Goal: Task Accomplishment & Management: Complete application form

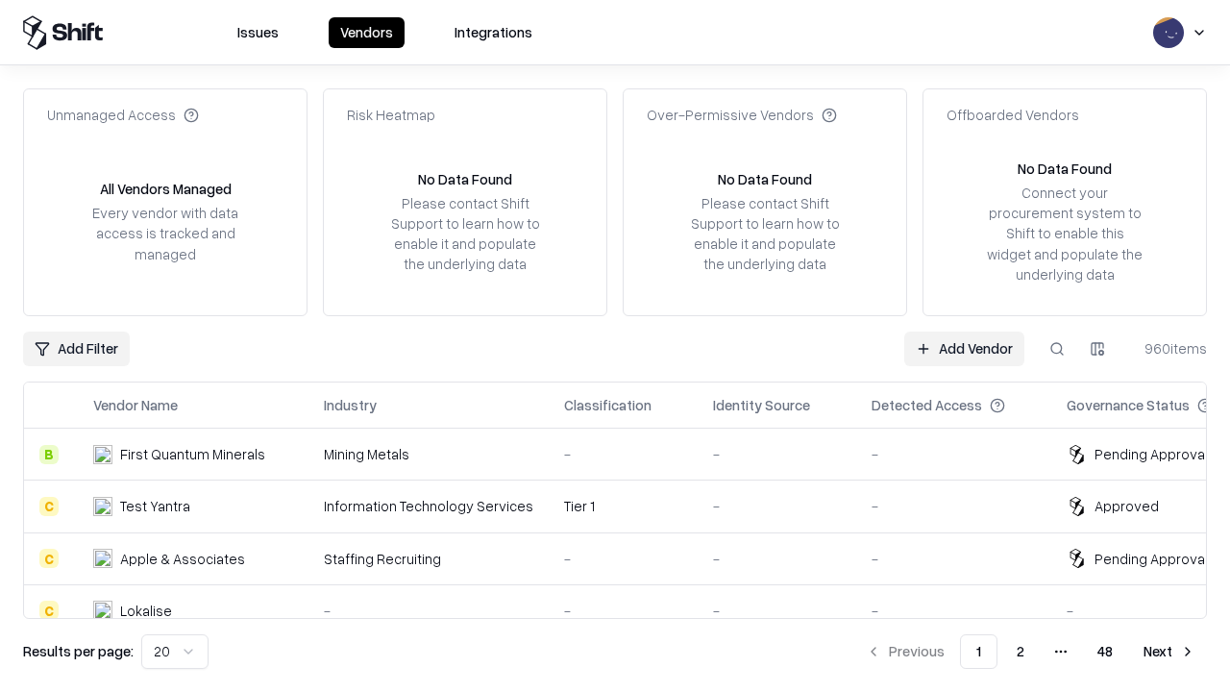
click at [964, 348] on link "Add Vendor" at bounding box center [965, 349] width 120 height 35
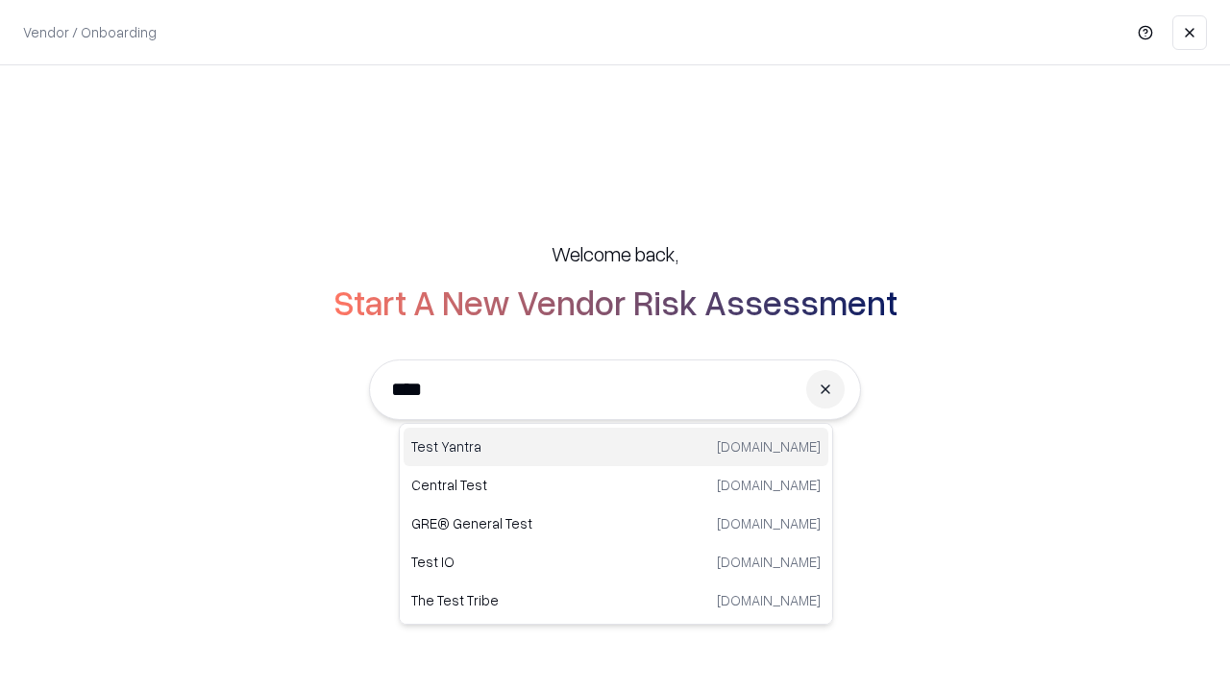
click at [616, 447] on div "Test Yantra [DOMAIN_NAME]" at bounding box center [616, 447] width 425 height 38
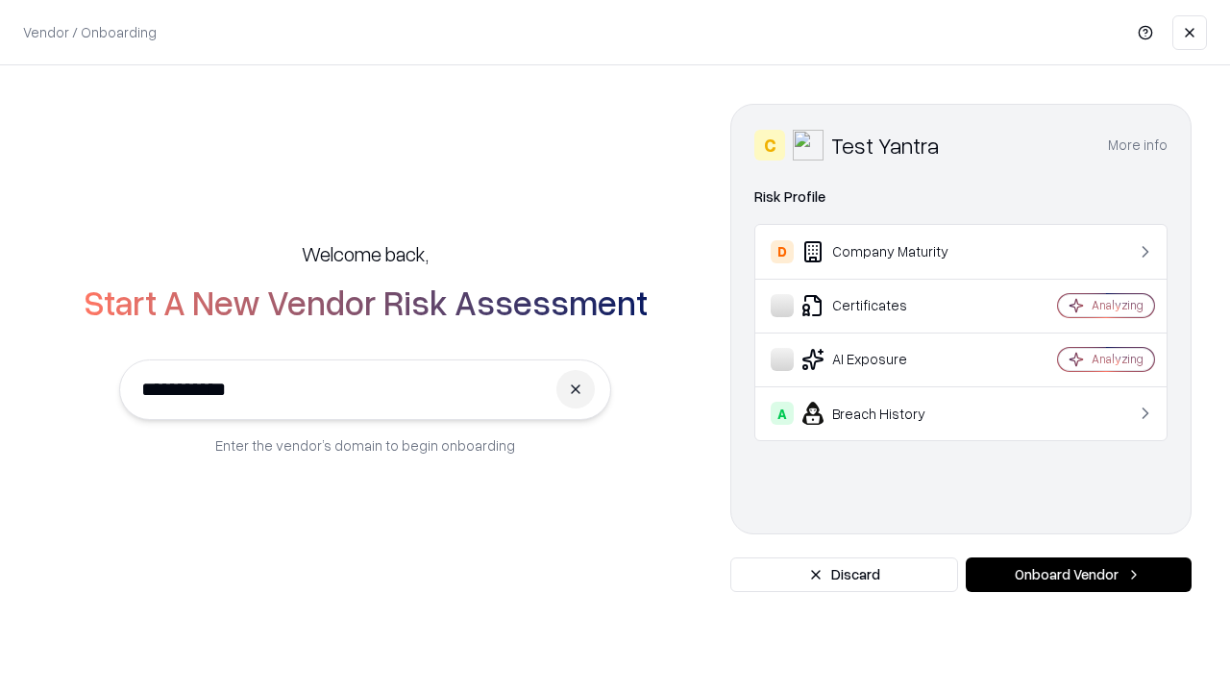
type input "**********"
click at [1079, 575] on button "Onboard Vendor" at bounding box center [1079, 575] width 226 height 35
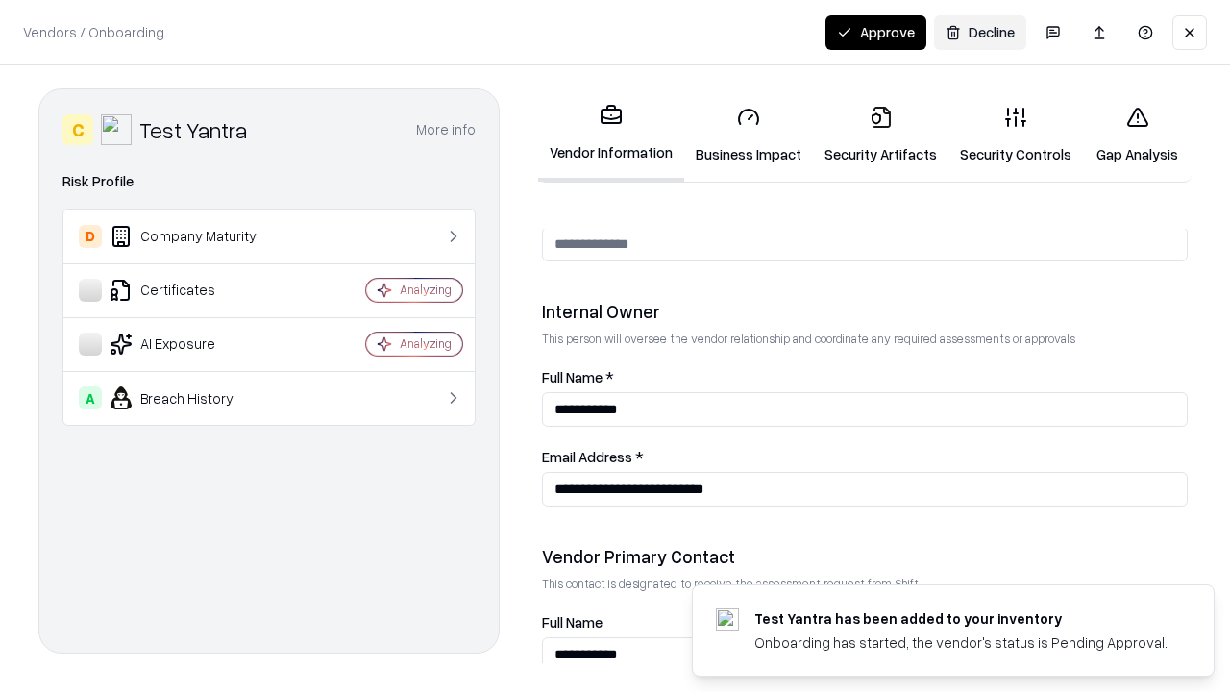
scroll to position [996, 0]
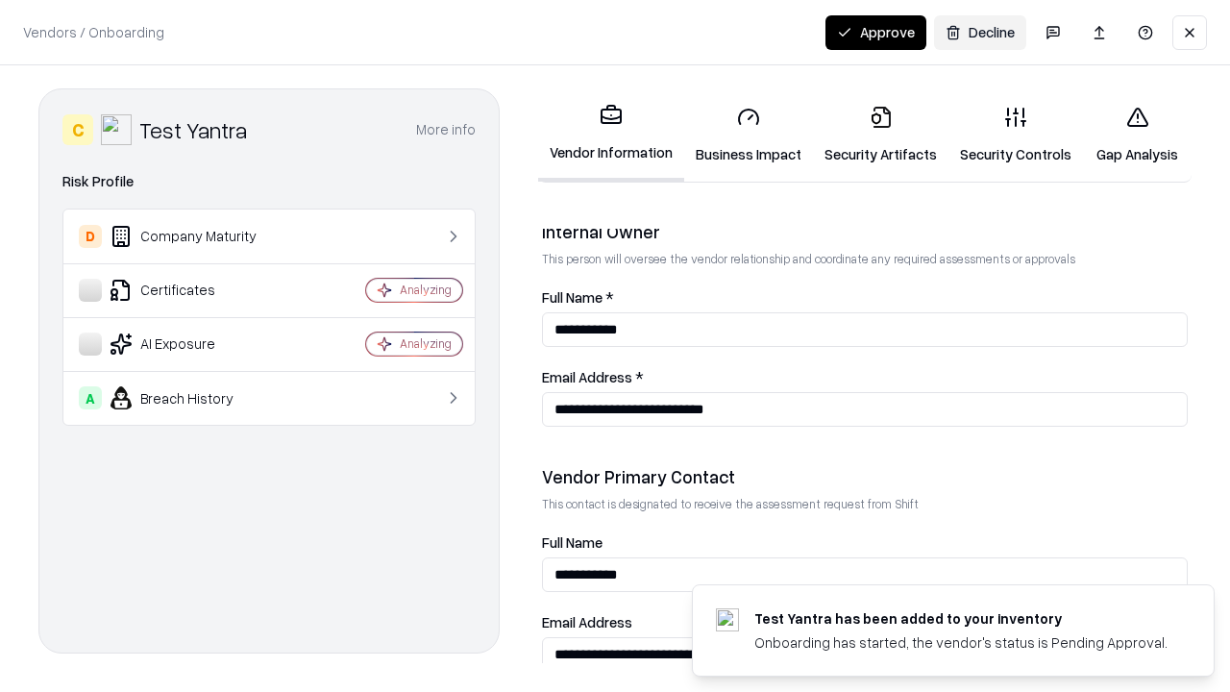
click at [749, 135] on link "Business Impact" at bounding box center [748, 134] width 129 height 89
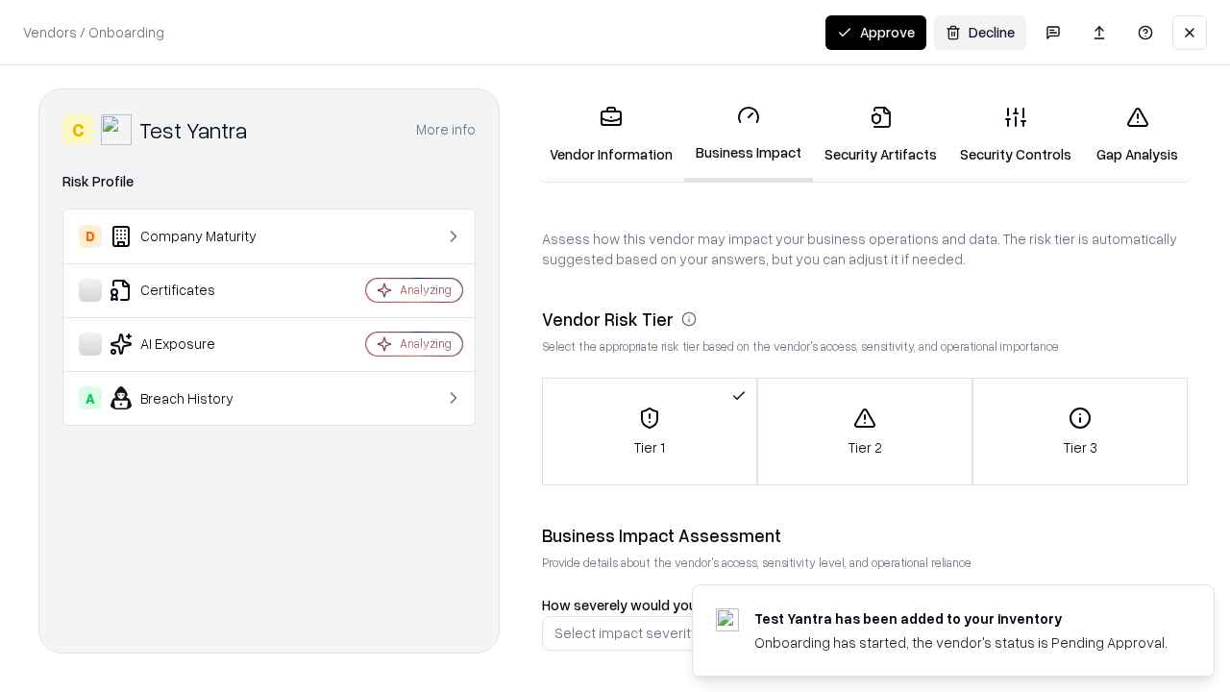
click at [881, 135] on link "Security Artifacts" at bounding box center [881, 134] width 136 height 89
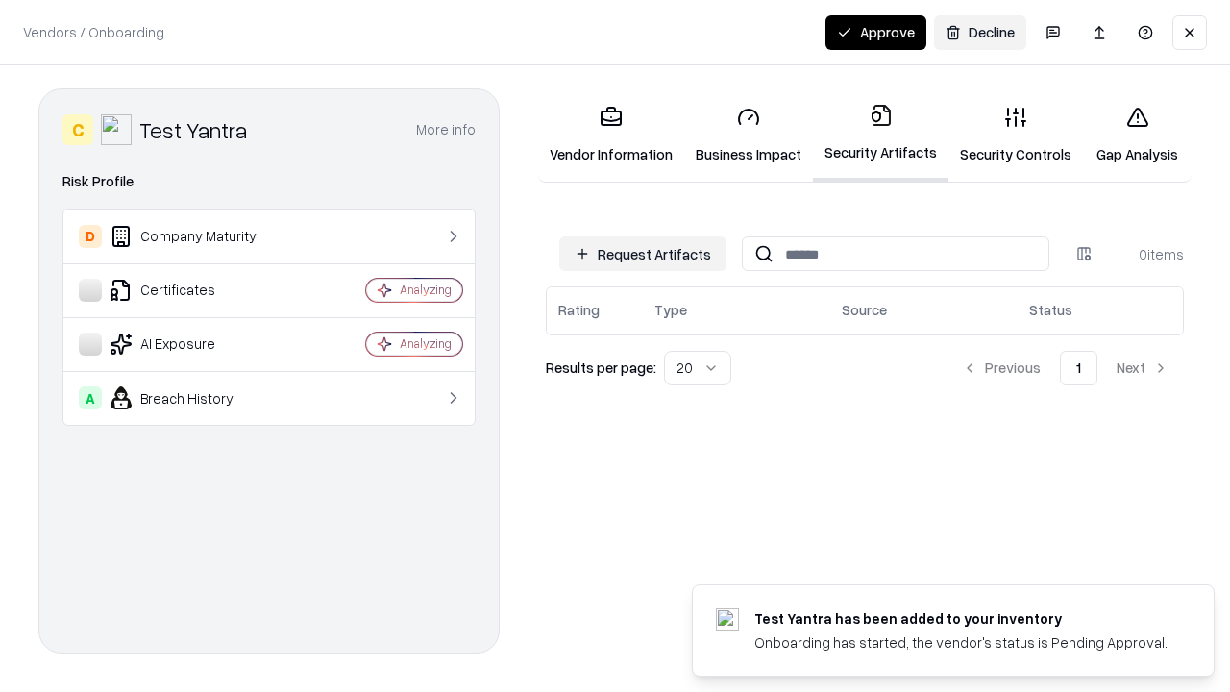
click at [643, 254] on button "Request Artifacts" at bounding box center [642, 253] width 167 height 35
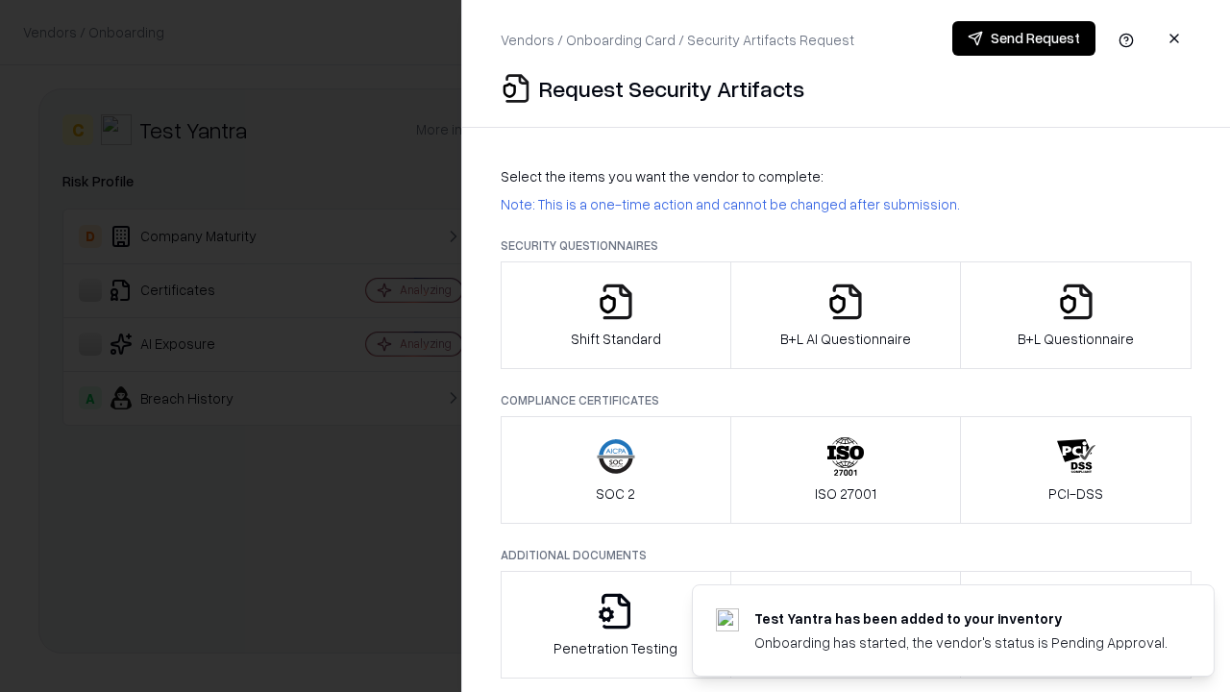
click at [615, 315] on icon "button" at bounding box center [616, 302] width 38 height 38
click at [1024, 38] on button "Send Request" at bounding box center [1024, 38] width 143 height 35
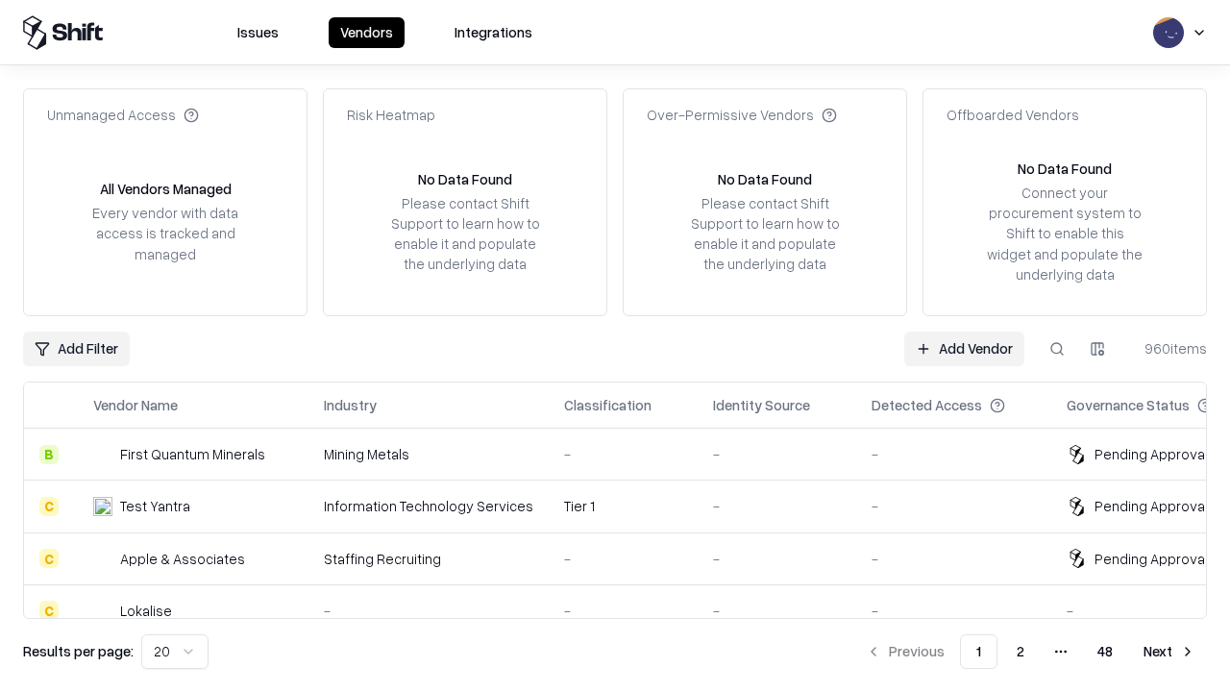
click at [1057, 348] on button at bounding box center [1057, 349] width 35 height 35
type input "**********"
click at [627, 506] on div "Tier 1" at bounding box center [623, 506] width 118 height 20
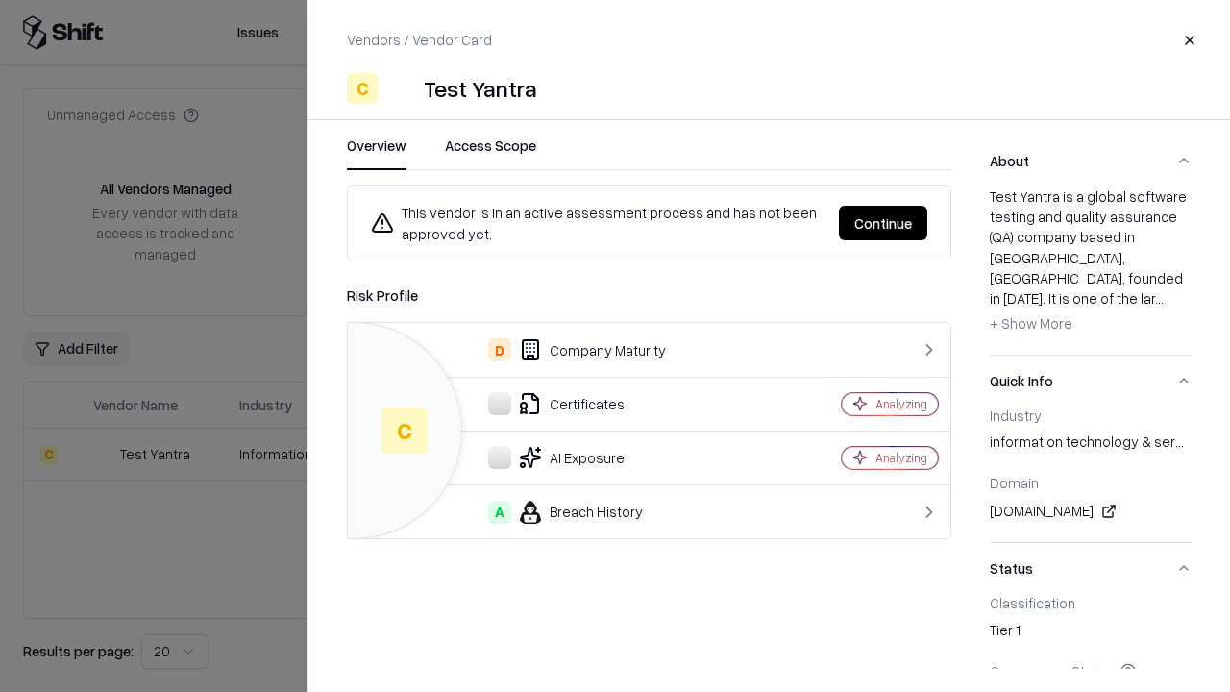
click at [883, 223] on button "Continue" at bounding box center [883, 223] width 88 height 35
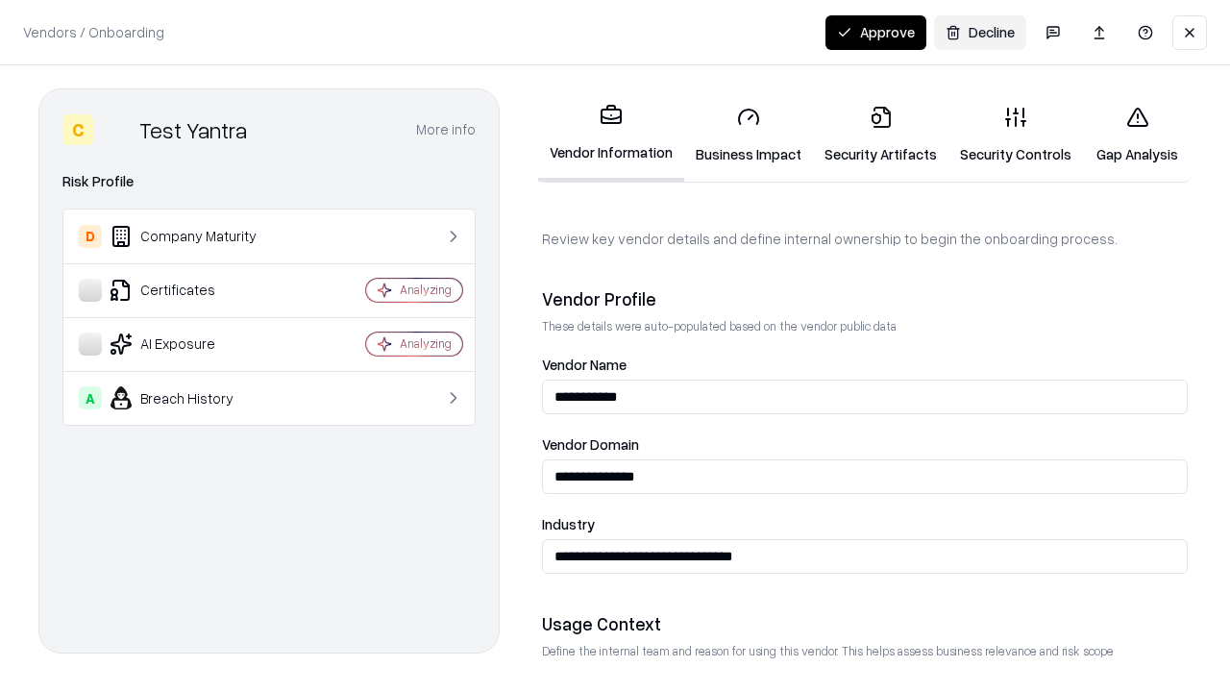
click at [881, 135] on link "Security Artifacts" at bounding box center [881, 134] width 136 height 89
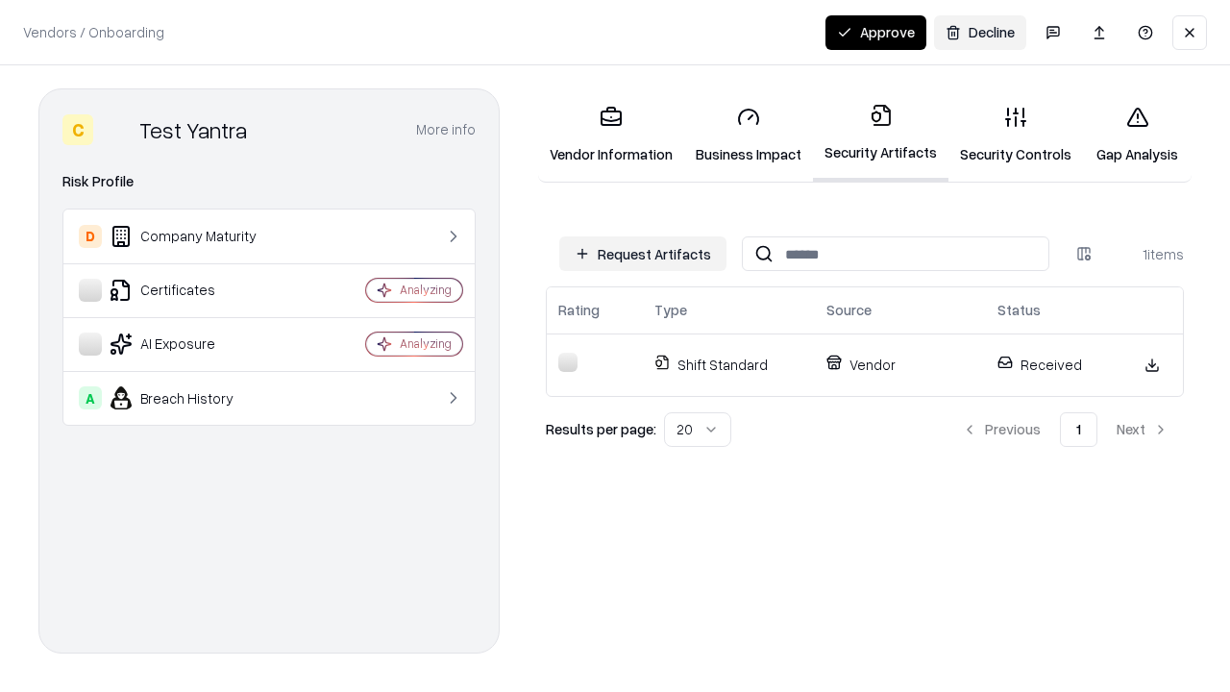
click at [876, 32] on button "Approve" at bounding box center [876, 32] width 101 height 35
